Goal: Information Seeking & Learning: Compare options

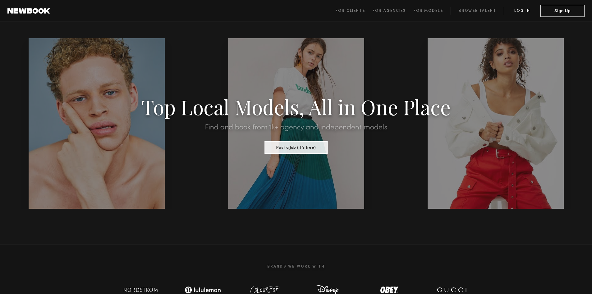
click at [527, 13] on link "Log in" at bounding box center [521, 10] width 37 height 7
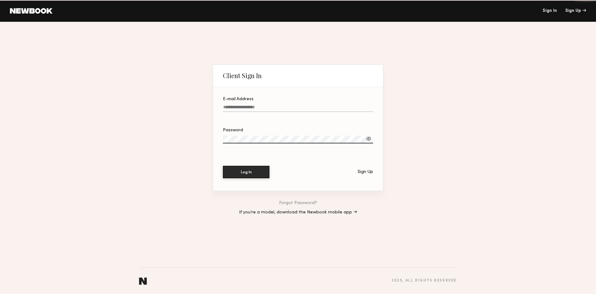
type input "**********"
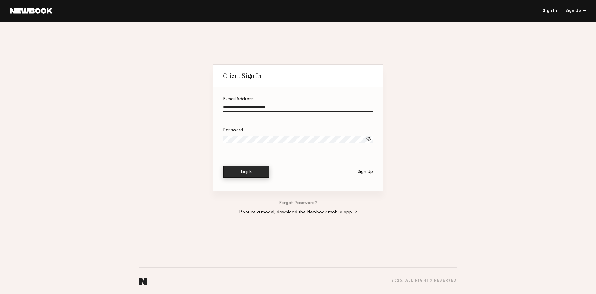
click at [247, 175] on button "Log In" at bounding box center [246, 171] width 47 height 12
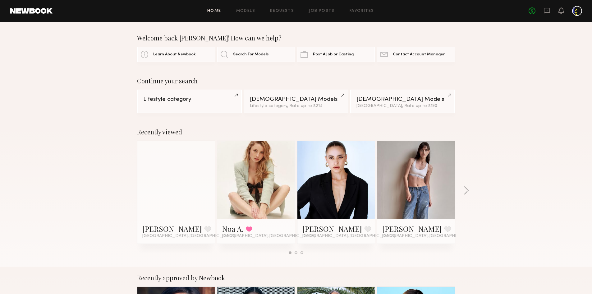
scroll to position [31, 0]
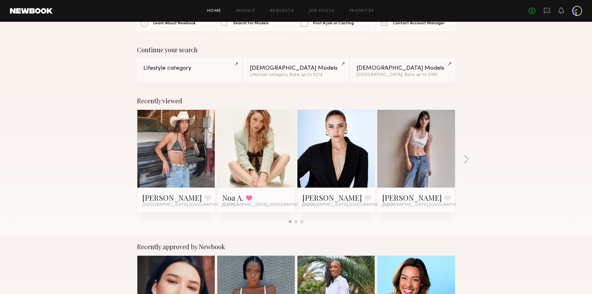
drag, startPoint x: 466, startPoint y: 161, endPoint x: 454, endPoint y: 210, distance: 50.3
click at [465, 205] on div "Recently viewed Zoe F. Favorite Oceanside, CA Noa A. Favorited Los Angeles, CA …" at bounding box center [296, 162] width 592 height 146
click at [185, 147] on link at bounding box center [176, 149] width 38 height 78
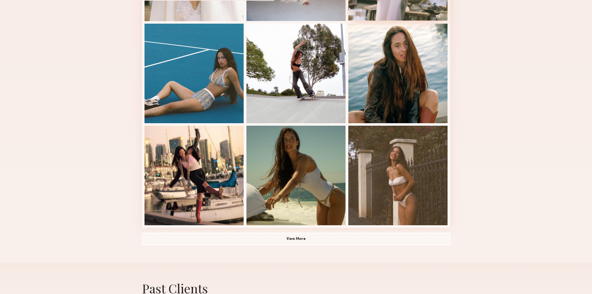
scroll to position [404, 0]
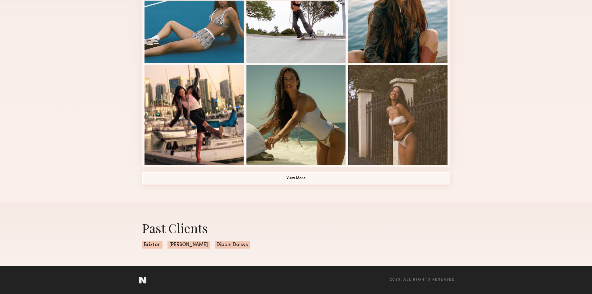
click at [302, 175] on button "View More" at bounding box center [296, 178] width 308 height 12
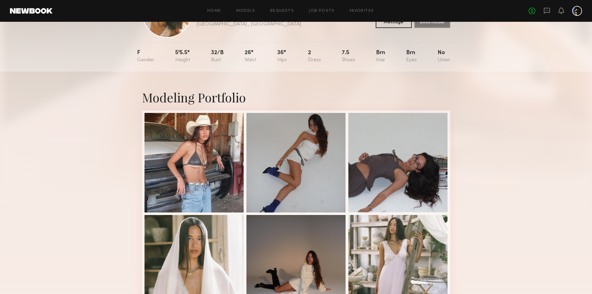
scroll to position [0, 0]
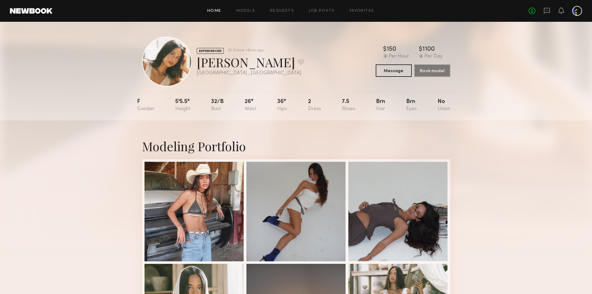
click at [213, 11] on link "Home" at bounding box center [214, 11] width 14 height 4
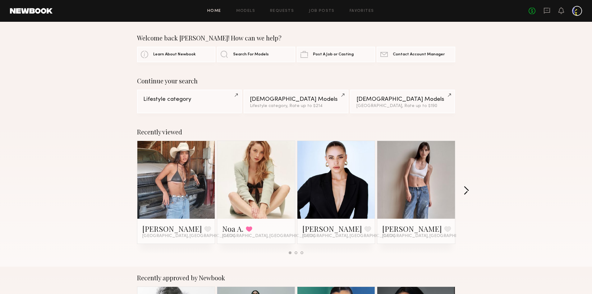
click at [463, 194] on button "button" at bounding box center [466, 191] width 6 height 10
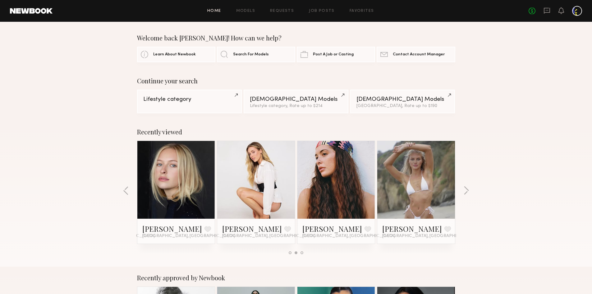
click at [426, 165] on link at bounding box center [416, 180] width 38 height 78
click at [464, 190] on button "button" at bounding box center [466, 191] width 6 height 10
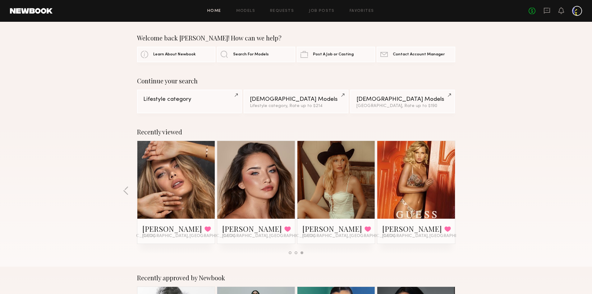
click at [464, 190] on div "Recently viewed Zoe F. Favorite Oceanside, CA Noa A. Favorited Los Angeles, CA …" at bounding box center [296, 194] width 592 height 146
click at [242, 11] on link "Models" at bounding box center [245, 11] width 19 height 4
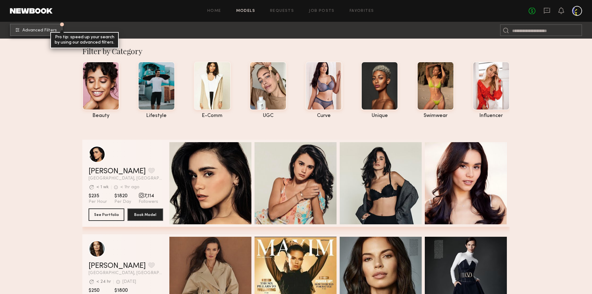
click at [32, 25] on button "Advanced Filters Pro tip: speed up your search by using our advanced filters." at bounding box center [36, 30] width 52 height 12
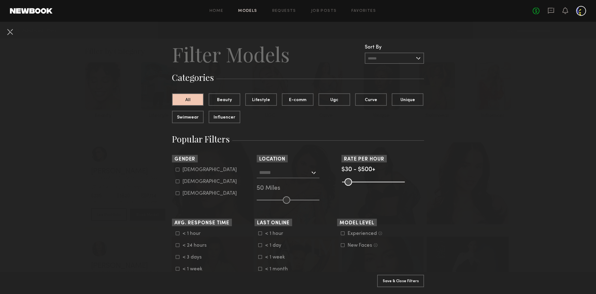
click at [177, 182] on icon at bounding box center [178, 181] width 4 height 4
type input "**"
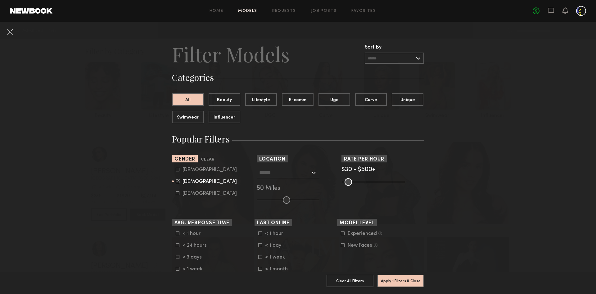
drag, startPoint x: 395, startPoint y: 181, endPoint x: 368, endPoint y: 181, distance: 27.0
click at [368, 181] on common-range-minmax at bounding box center [373, 180] width 63 height 7
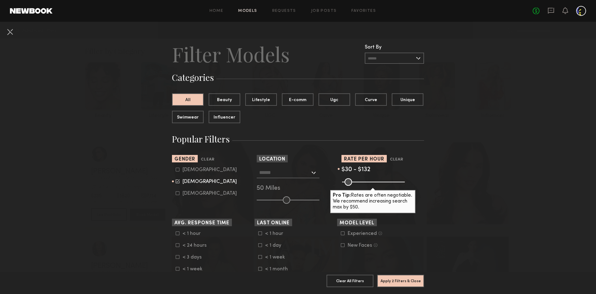
drag, startPoint x: 396, startPoint y: 183, endPoint x: 356, endPoint y: 189, distance: 40.8
type input "***"
click at [356, 185] on input "range" at bounding box center [373, 181] width 63 height 7
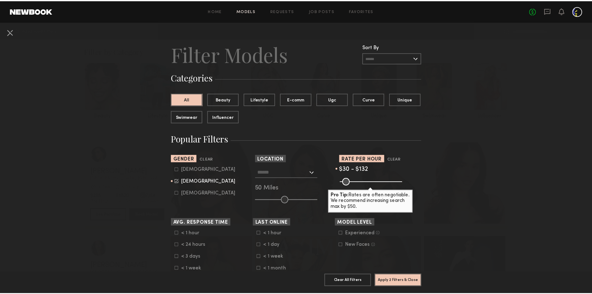
scroll to position [155, 0]
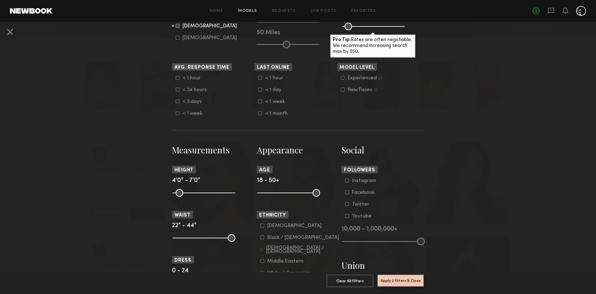
click at [414, 275] on button "Apply 2 Filters & Close" at bounding box center [400, 280] width 47 height 12
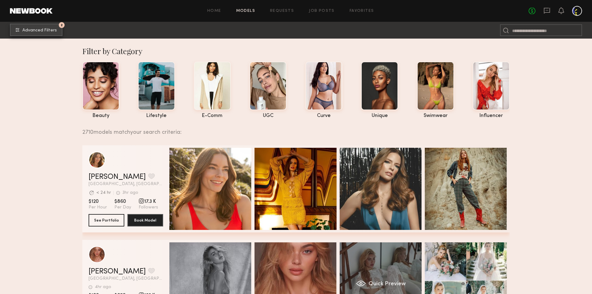
scroll to position [124, 0]
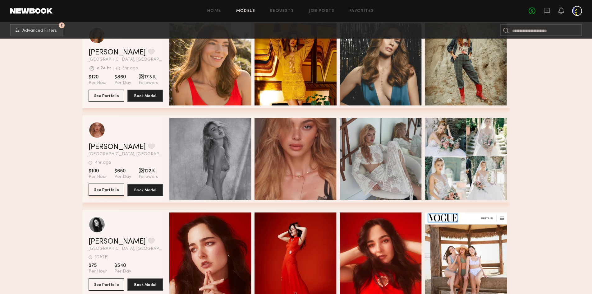
click at [102, 193] on button "See Portfolio" at bounding box center [107, 189] width 36 height 12
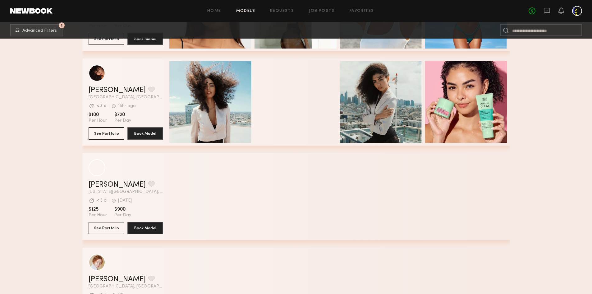
scroll to position [1469, 0]
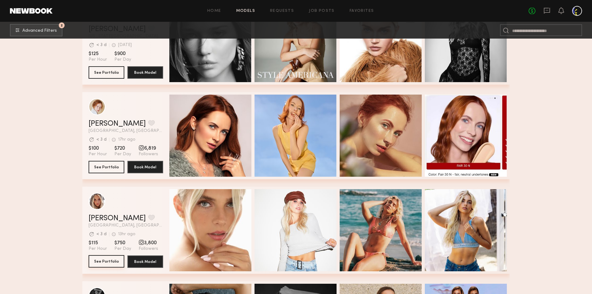
click at [107, 259] on button "See Portfolio" at bounding box center [107, 261] width 36 height 12
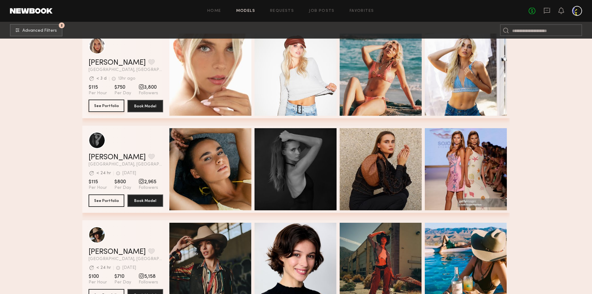
scroll to position [1811, 0]
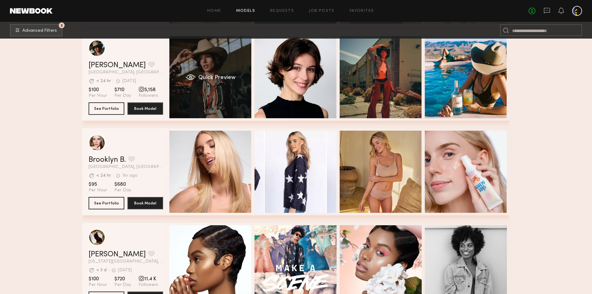
click at [225, 104] on div "Quick Preview" at bounding box center [210, 77] width 82 height 82
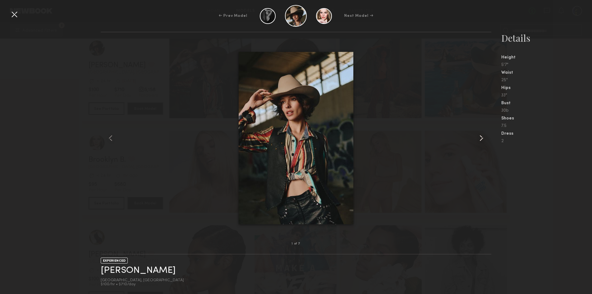
click at [478, 141] on common-icon at bounding box center [481, 138] width 10 height 10
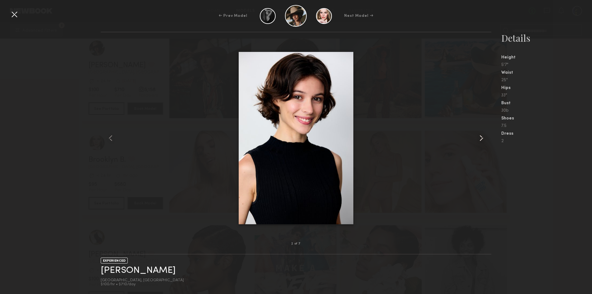
click at [478, 141] on common-icon at bounding box center [481, 138] width 10 height 10
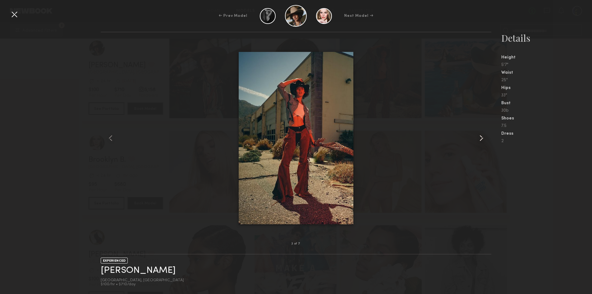
click at [478, 141] on common-icon at bounding box center [481, 138] width 10 height 10
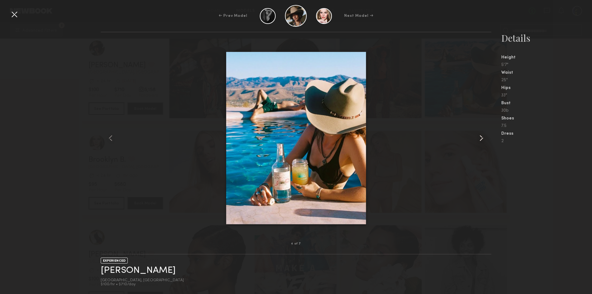
click at [478, 141] on common-icon at bounding box center [481, 138] width 10 height 10
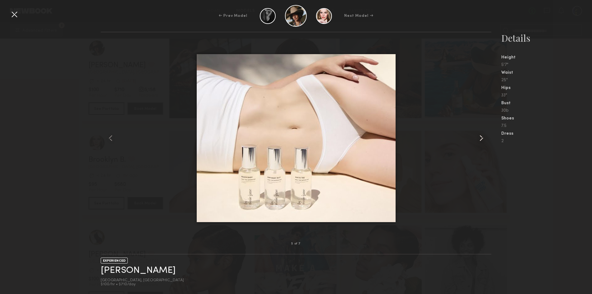
click at [478, 141] on common-icon at bounding box center [481, 138] width 10 height 10
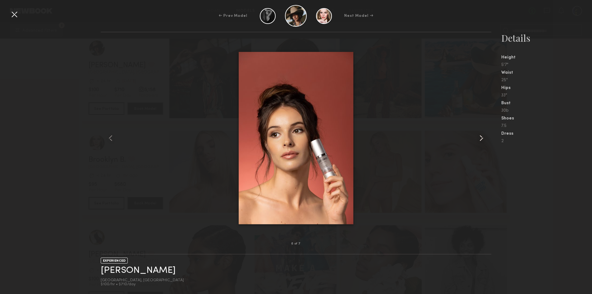
click at [478, 141] on common-icon at bounding box center [481, 138] width 10 height 10
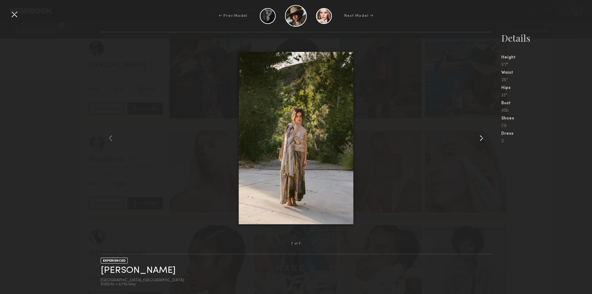
click at [478, 141] on common-icon at bounding box center [481, 138] width 10 height 10
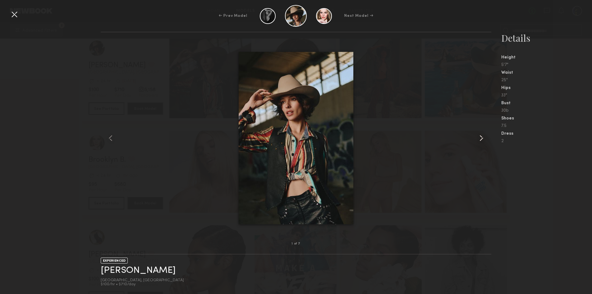
click at [478, 141] on common-icon at bounding box center [481, 138] width 10 height 10
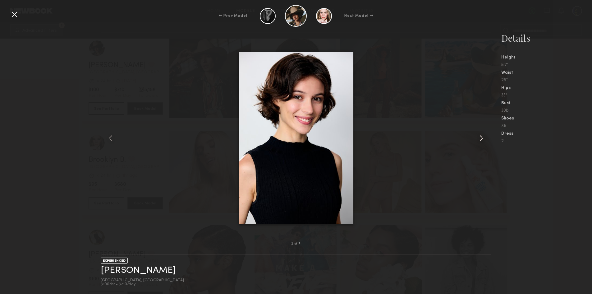
click at [478, 141] on common-icon at bounding box center [481, 138] width 10 height 10
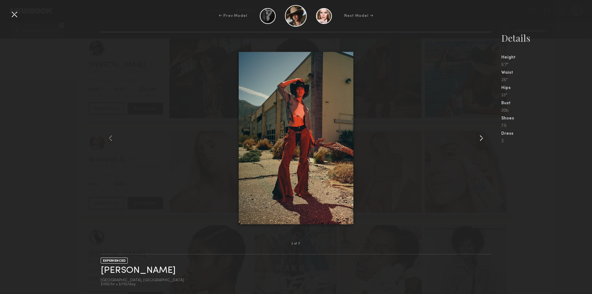
click at [482, 135] on common-icon at bounding box center [481, 138] width 10 height 10
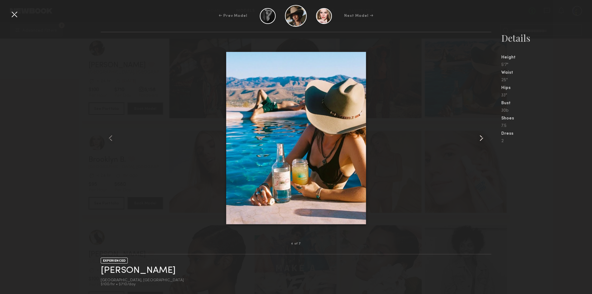
click at [482, 135] on common-icon at bounding box center [481, 138] width 10 height 10
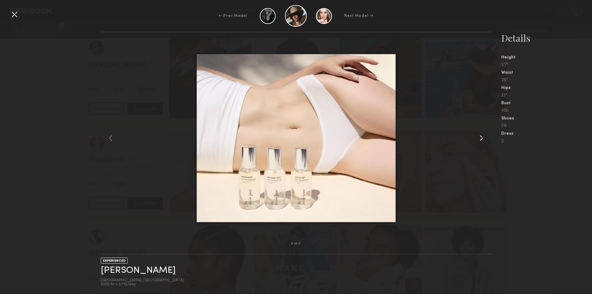
click at [482, 135] on common-icon at bounding box center [481, 138] width 10 height 10
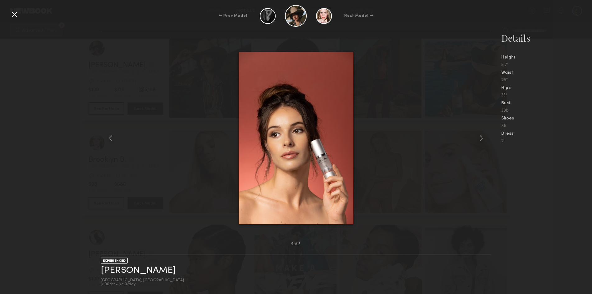
click at [12, 12] on div at bounding box center [14, 14] width 10 height 10
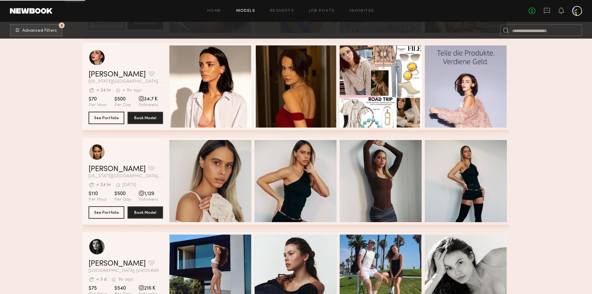
scroll to position [5536, 0]
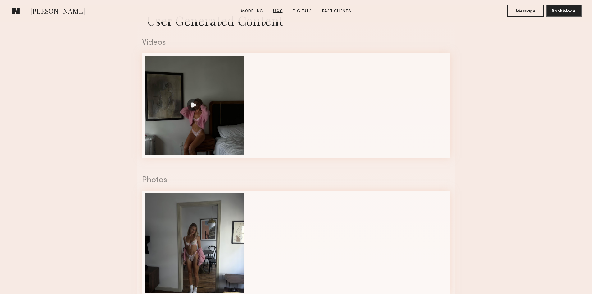
scroll to position [590, 0]
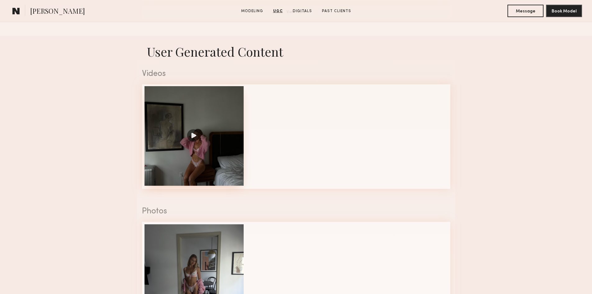
click at [186, 141] on div at bounding box center [193, 135] width 99 height 99
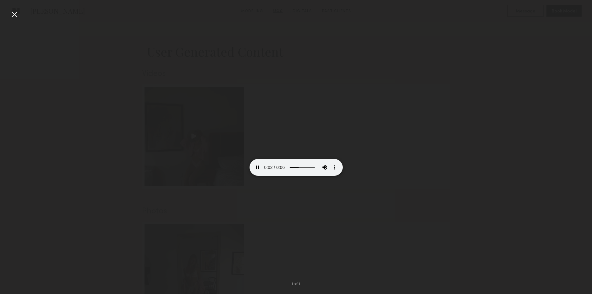
click at [20, 13] on div at bounding box center [296, 142] width 592 height 264
click at [12, 14] on div at bounding box center [14, 14] width 10 height 10
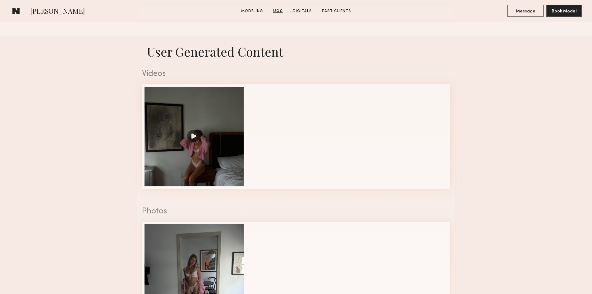
scroll to position [683, 0]
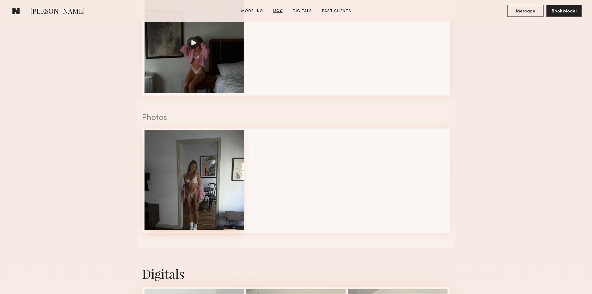
click at [187, 162] on div at bounding box center [193, 179] width 99 height 99
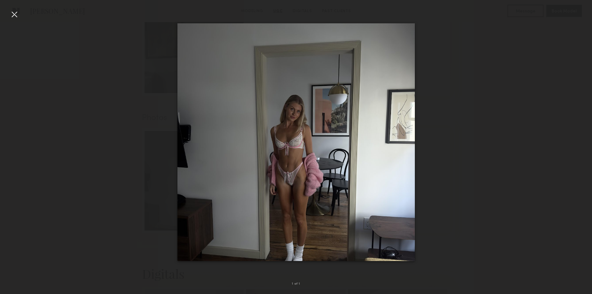
click at [15, 16] on div at bounding box center [14, 14] width 10 height 10
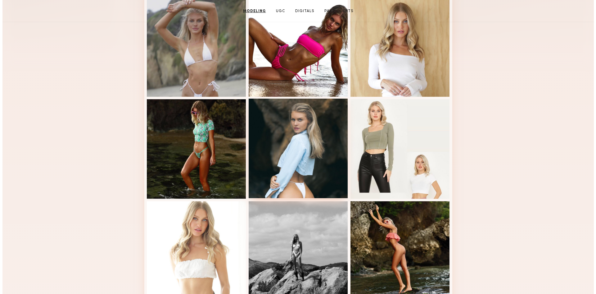
scroll to position [0, 0]
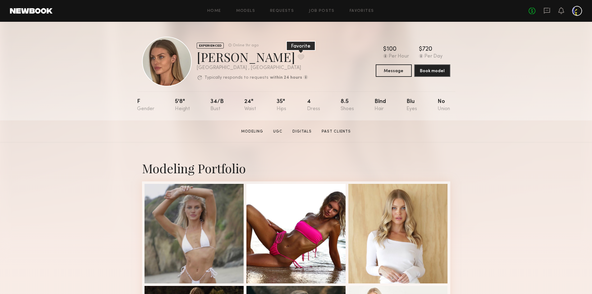
click at [298, 54] on button at bounding box center [301, 57] width 7 height 6
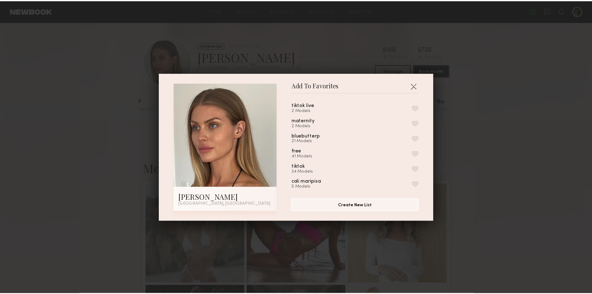
scroll to position [27, 0]
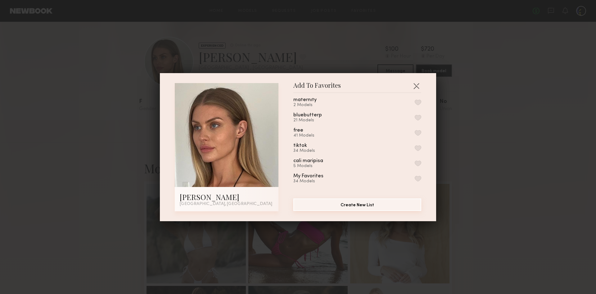
click at [373, 204] on button "Create New List" at bounding box center [358, 204] width 128 height 12
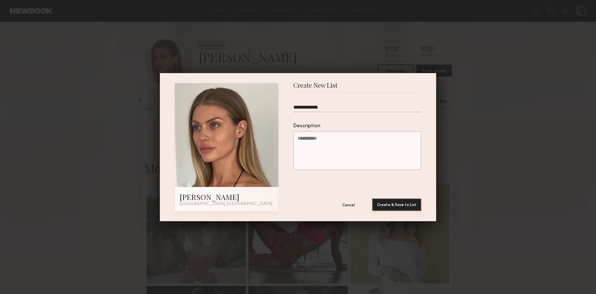
type input "**********"
click at [395, 206] on button "Create & Save to List" at bounding box center [396, 204] width 49 height 12
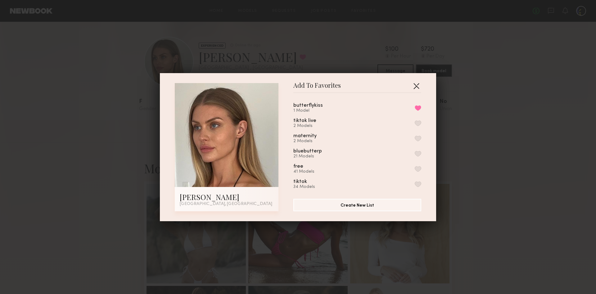
click at [412, 81] on button "button" at bounding box center [417, 86] width 10 height 10
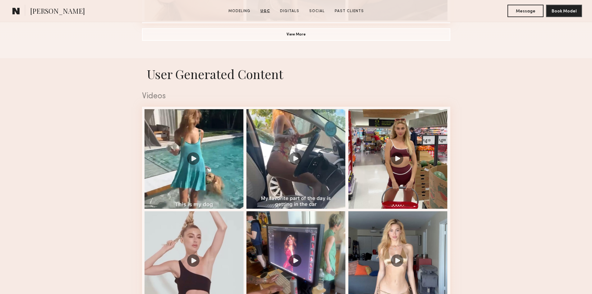
scroll to position [497, 0]
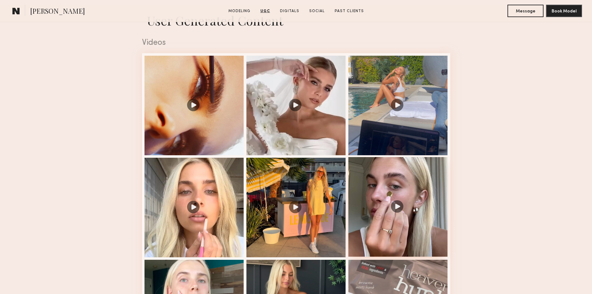
scroll to position [683, 0]
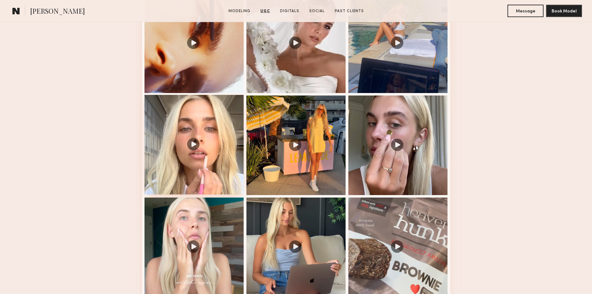
click at [192, 187] on div at bounding box center [193, 144] width 99 height 99
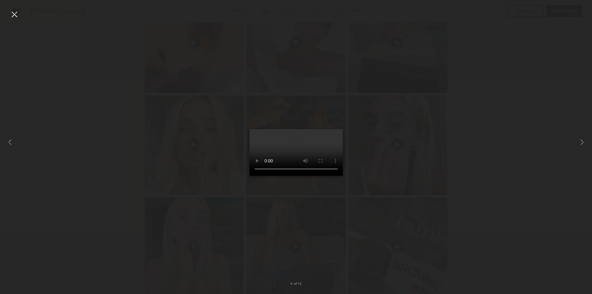
click at [14, 11] on div at bounding box center [14, 14] width 10 height 10
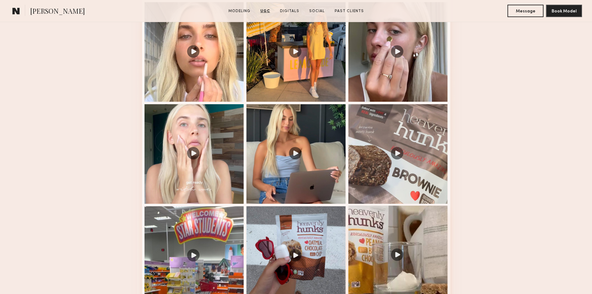
scroll to position [808, 0]
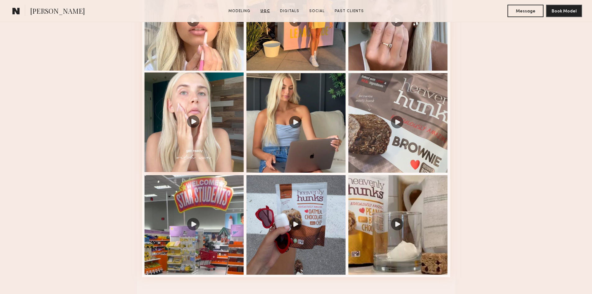
click at [180, 128] on div at bounding box center [193, 121] width 99 height 99
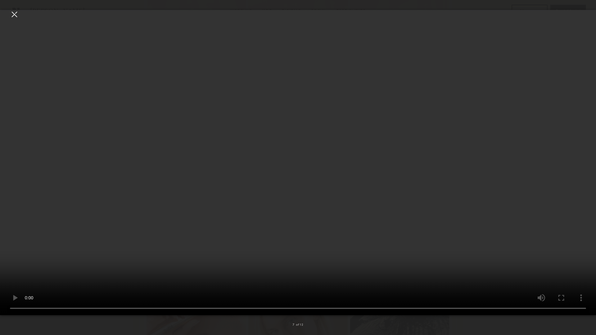
click at [13, 10] on video at bounding box center [298, 163] width 596 height 306
